Goal: Transaction & Acquisition: Purchase product/service

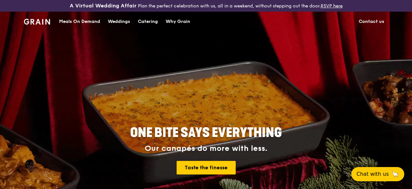
scroll to position [94, 0]
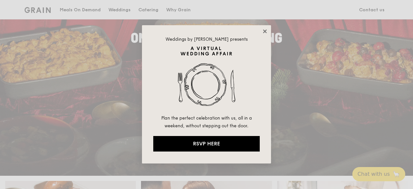
click at [264, 30] on icon at bounding box center [265, 31] width 6 height 6
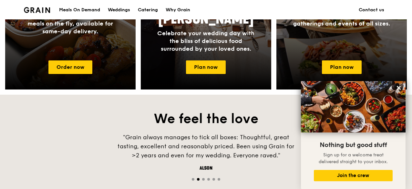
scroll to position [372, 0]
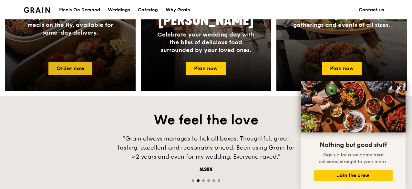
click at [73, 72] on link "Order now" at bounding box center [70, 69] width 44 height 14
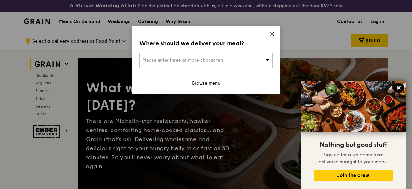
click at [401, 87] on icon at bounding box center [399, 88] width 6 height 6
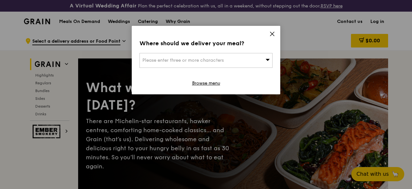
click at [255, 48] on div "Where should we deliver your meal? Please enter three or more characters Browse…" at bounding box center [206, 60] width 149 height 68
click at [245, 59] on div "Please enter three or more characters" at bounding box center [206, 60] width 133 height 15
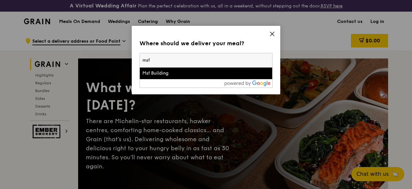
type input "msf"
click at [212, 70] on div "Msf Building" at bounding box center [190, 73] width 96 height 6
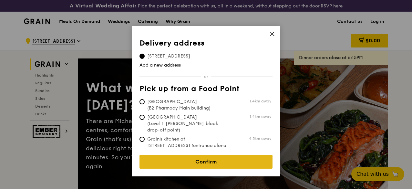
click at [212, 156] on link "Confirm" at bounding box center [206, 162] width 133 height 14
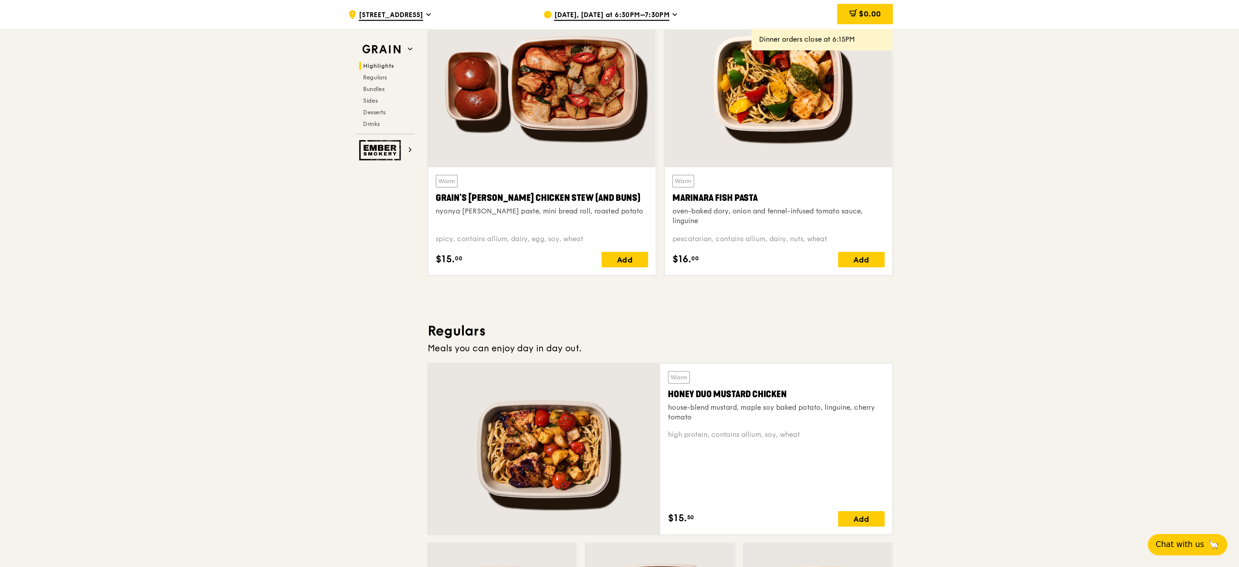
scroll to position [247, 0]
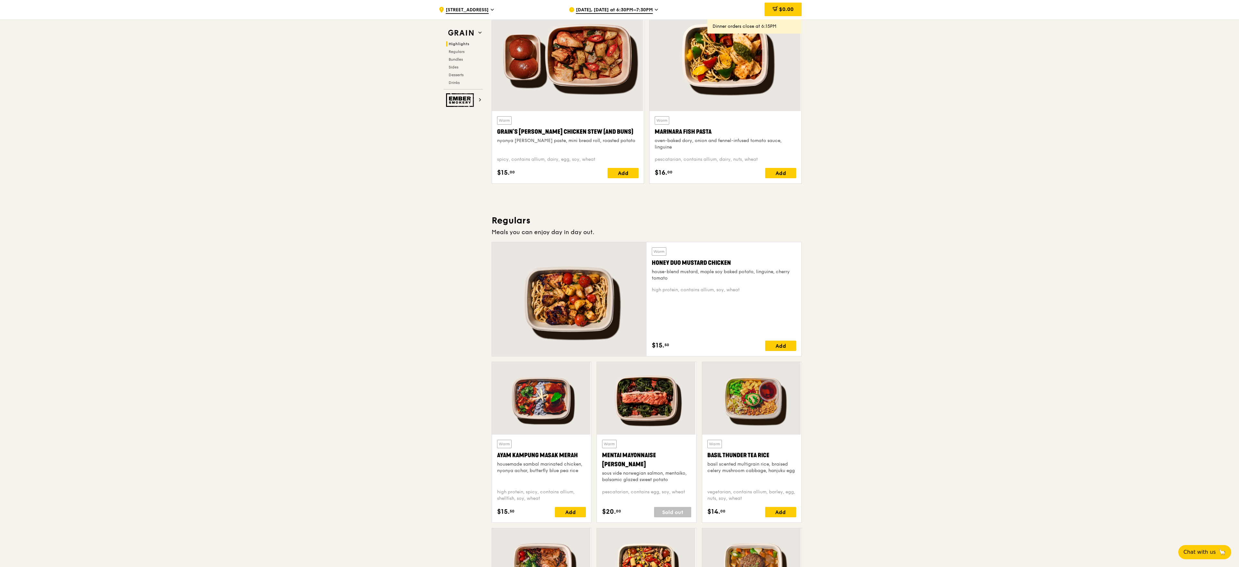
drag, startPoint x: 401, startPoint y: 0, endPoint x: 888, endPoint y: 232, distance: 539.4
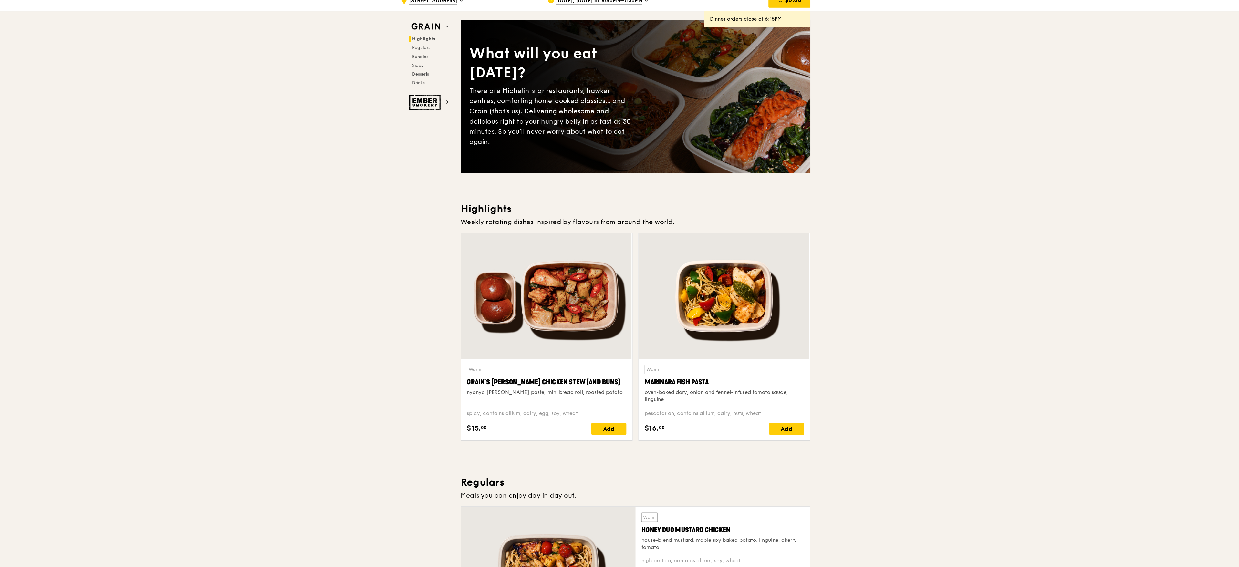
scroll to position [0, 0]
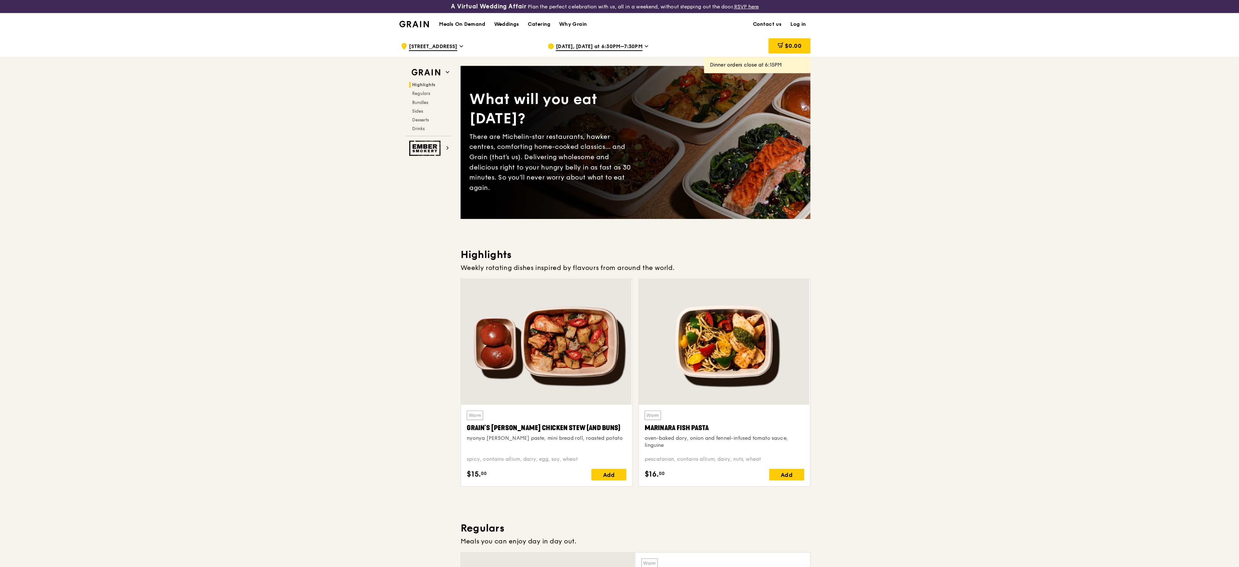
click at [412, 38] on span "[DATE], [DATE] at 6:30PM–7:30PM" at bounding box center [614, 41] width 77 height 7
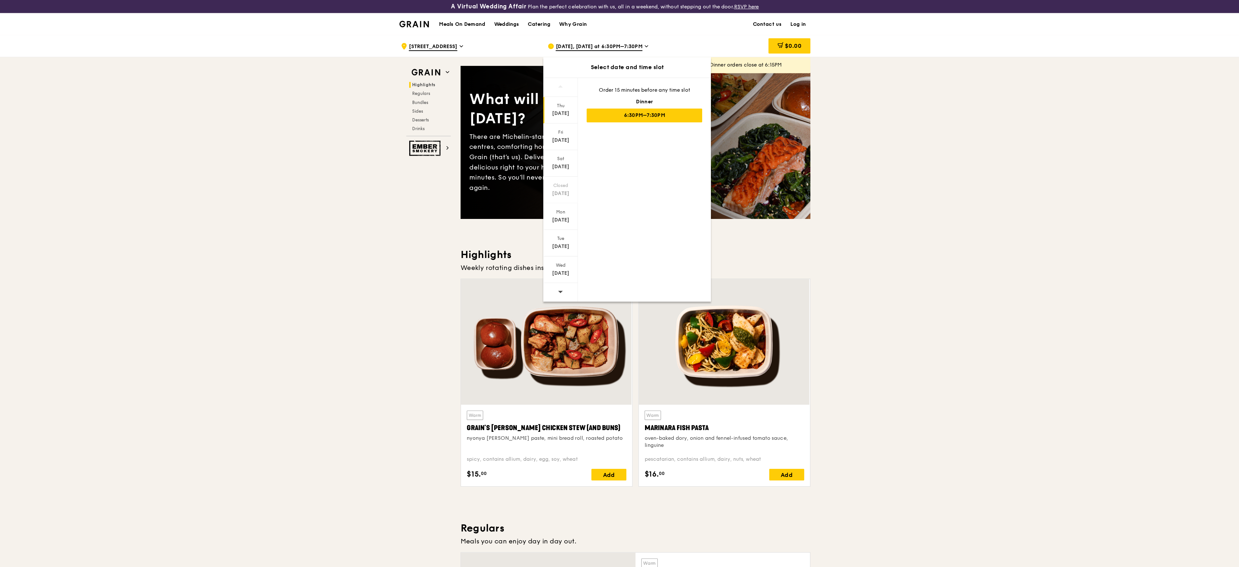
click at [412, 103] on div "[DATE]" at bounding box center [580, 101] width 29 height 6
click at [412, 99] on div "[DATE]" at bounding box center [580, 101] width 29 height 6
click at [412, 120] on div "Fri" at bounding box center [580, 117] width 29 height 5
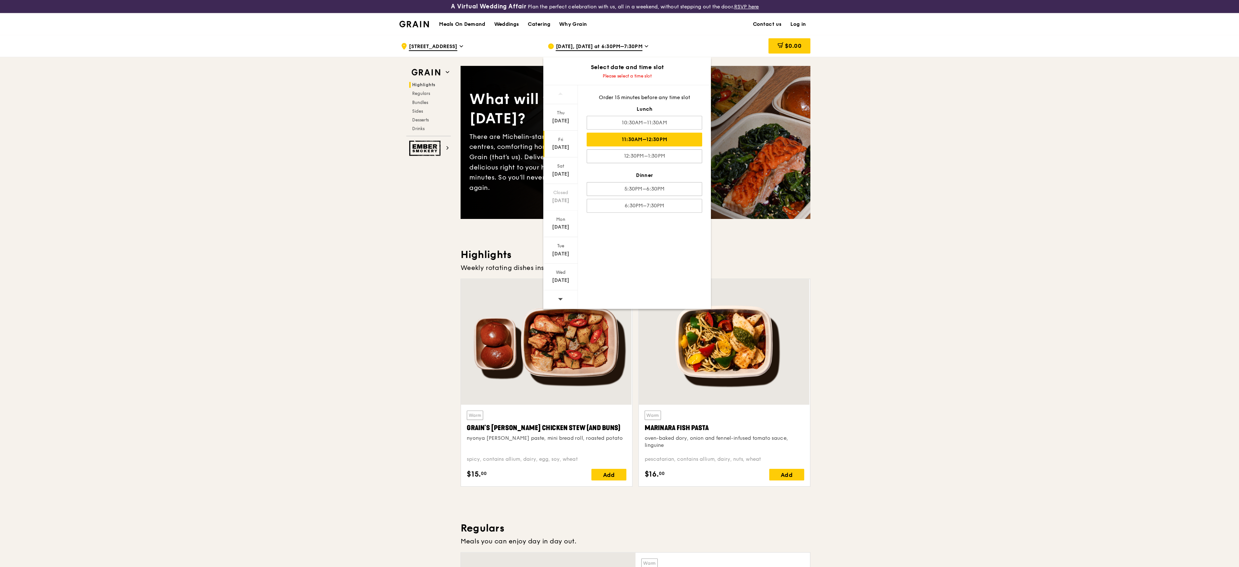
click at [412, 125] on div "11:30AM–12:30PM" at bounding box center [654, 124] width 102 height 12
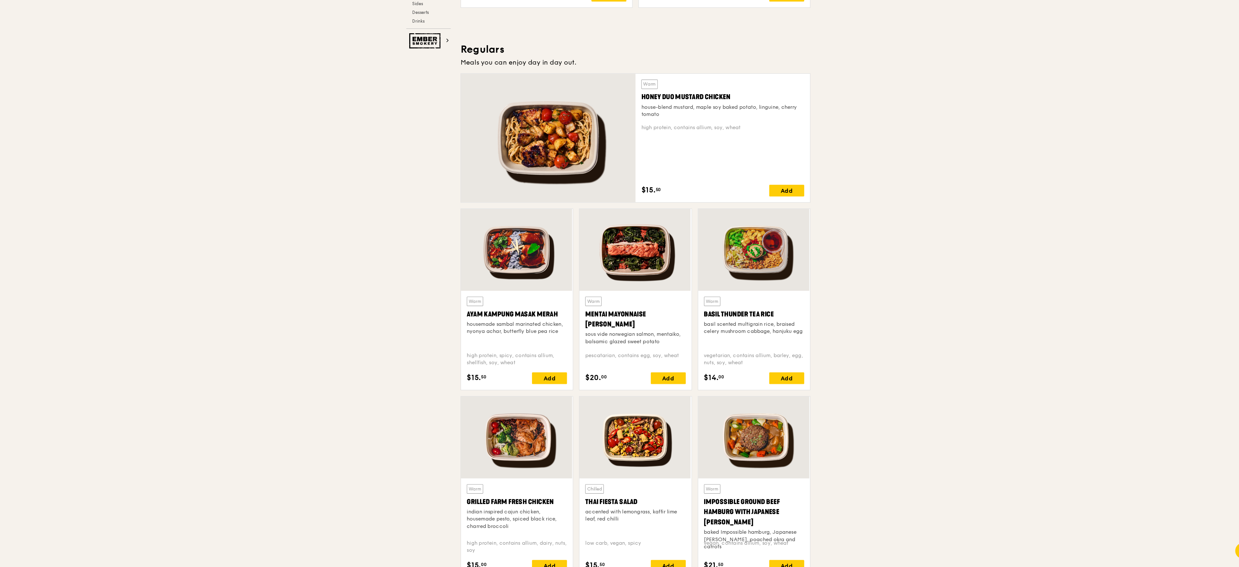
scroll to position [375, 0]
